Goal: Task Accomplishment & Management: Use online tool/utility

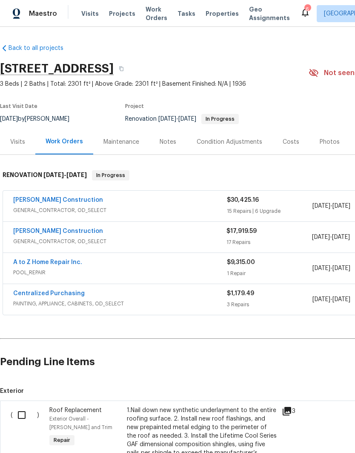
click at [40, 234] on link "[PERSON_NAME] Construction" at bounding box center [58, 231] width 90 height 6
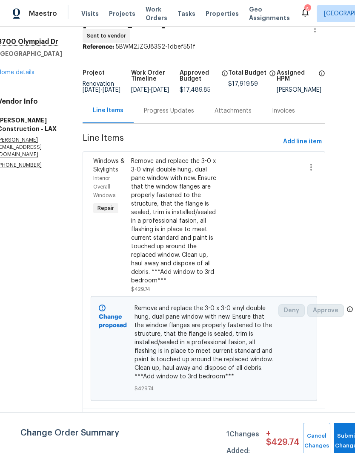
scroll to position [23, 16]
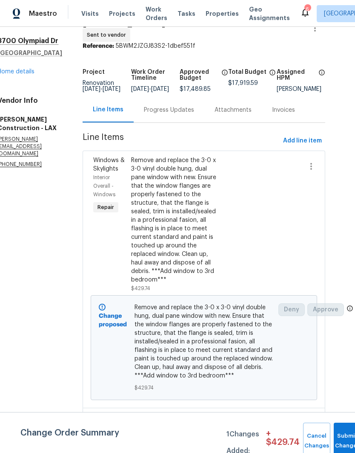
click at [215, 214] on div "Remove and replace the 3-0 x 3-0 vinyl double hung, dual pane window with new. …" at bounding box center [176, 220] width 90 height 128
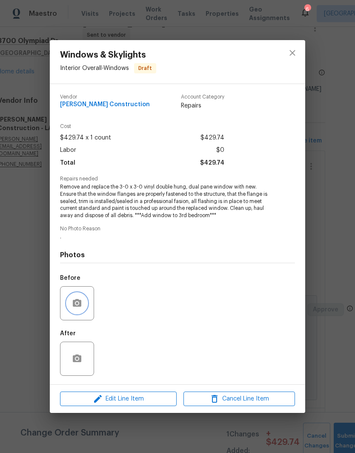
click at [73, 304] on icon "button" at bounding box center [77, 303] width 9 height 8
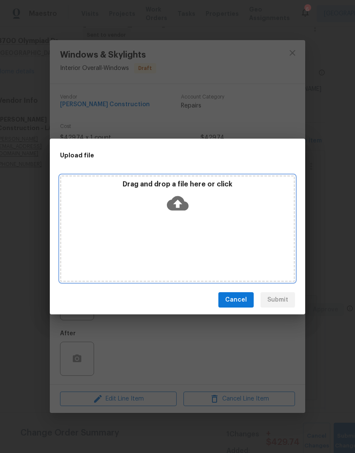
click at [184, 205] on icon at bounding box center [178, 203] width 22 height 14
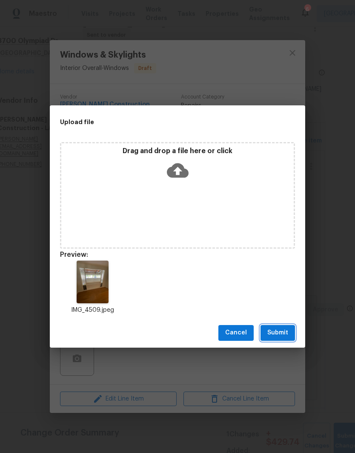
click at [282, 333] on span "Submit" at bounding box center [278, 332] width 21 height 11
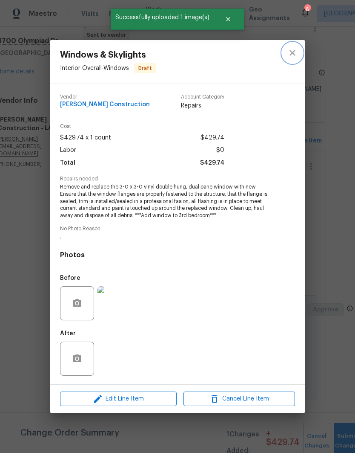
click at [295, 49] on icon "close" at bounding box center [293, 53] width 10 height 10
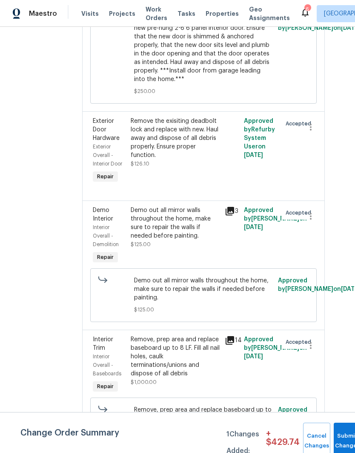
scroll to position [1179, 16]
click at [199, 159] on div "Remove the exisiting deadbolt lock and replace with new. Haul away and dispose …" at bounding box center [176, 138] width 90 height 43
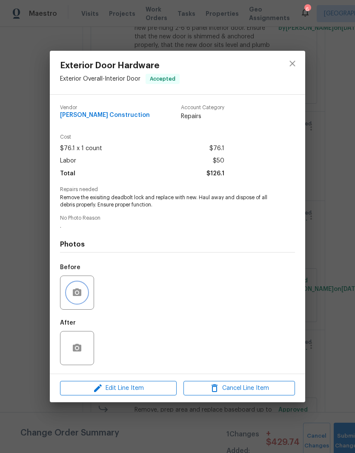
click at [75, 289] on icon "button" at bounding box center [77, 292] width 10 height 10
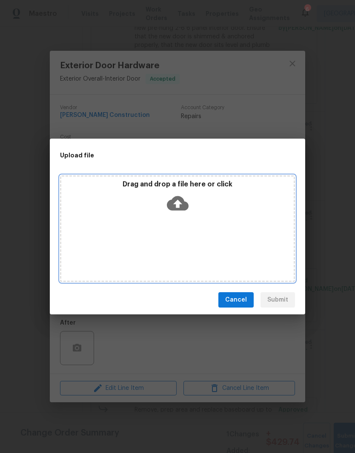
click at [176, 208] on icon at bounding box center [178, 203] width 22 height 14
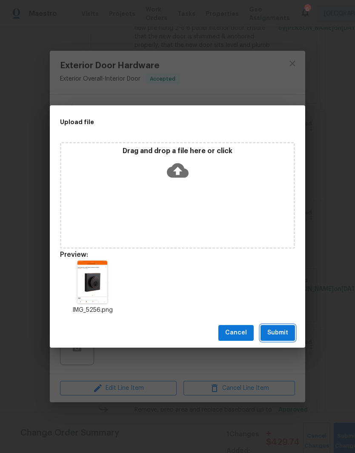
click at [282, 332] on span "Submit" at bounding box center [278, 332] width 21 height 11
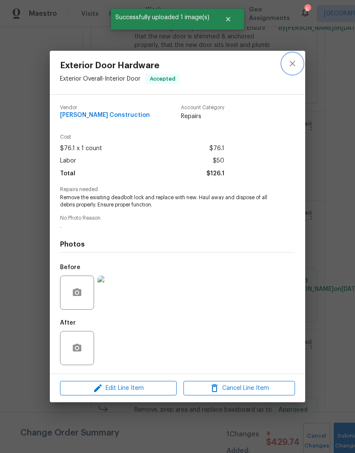
click at [298, 65] on button "close" at bounding box center [293, 63] width 20 height 20
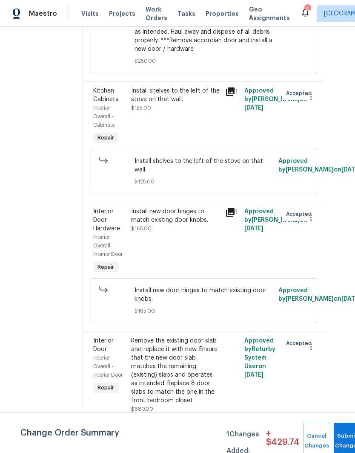
scroll to position [34, 0]
click at [199, 355] on div "Remove the existing door slab and replace it with new. Ensure that the new door…" at bounding box center [176, 370] width 90 height 68
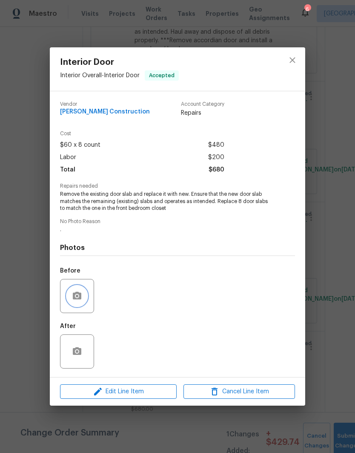
click at [77, 293] on icon "button" at bounding box center [77, 296] width 9 height 8
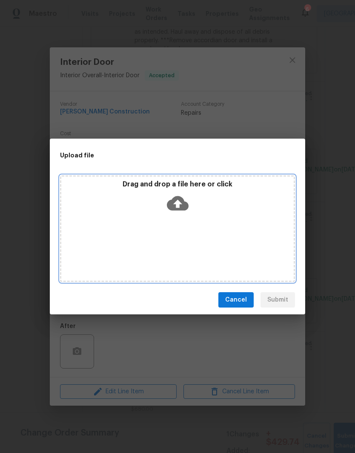
click at [175, 202] on icon at bounding box center [178, 203] width 22 height 14
click at [178, 199] on icon at bounding box center [178, 203] width 22 height 14
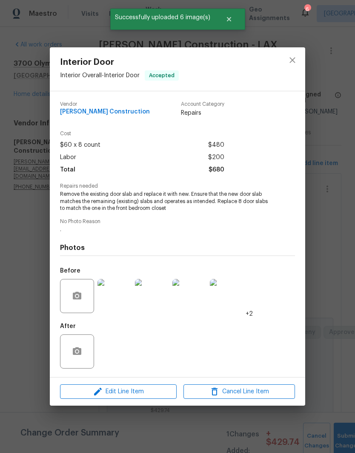
scroll to position [2332, 16]
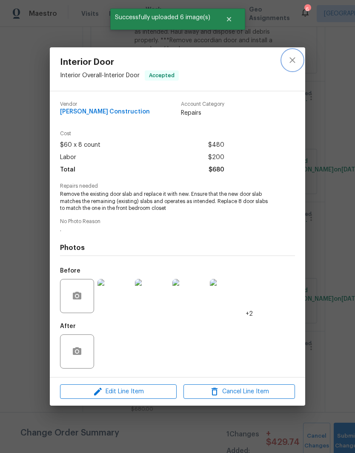
click at [295, 63] on icon "close" at bounding box center [293, 60] width 10 height 10
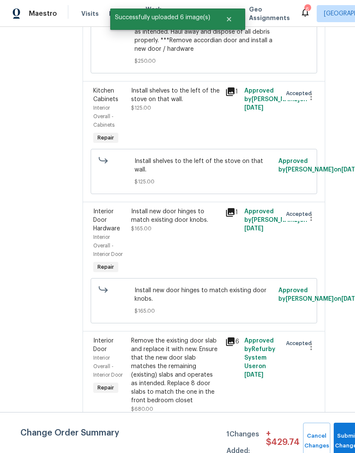
scroll to position [34, 0]
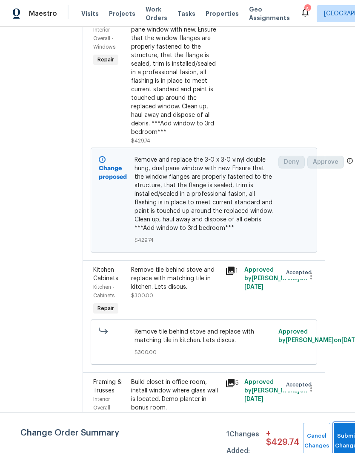
click at [346, 437] on button "Submit Changes" at bounding box center [347, 440] width 27 height 37
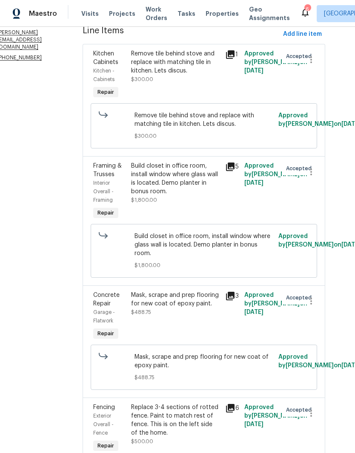
scroll to position [129, 0]
